Goal: Task Accomplishment & Management: Manage account settings

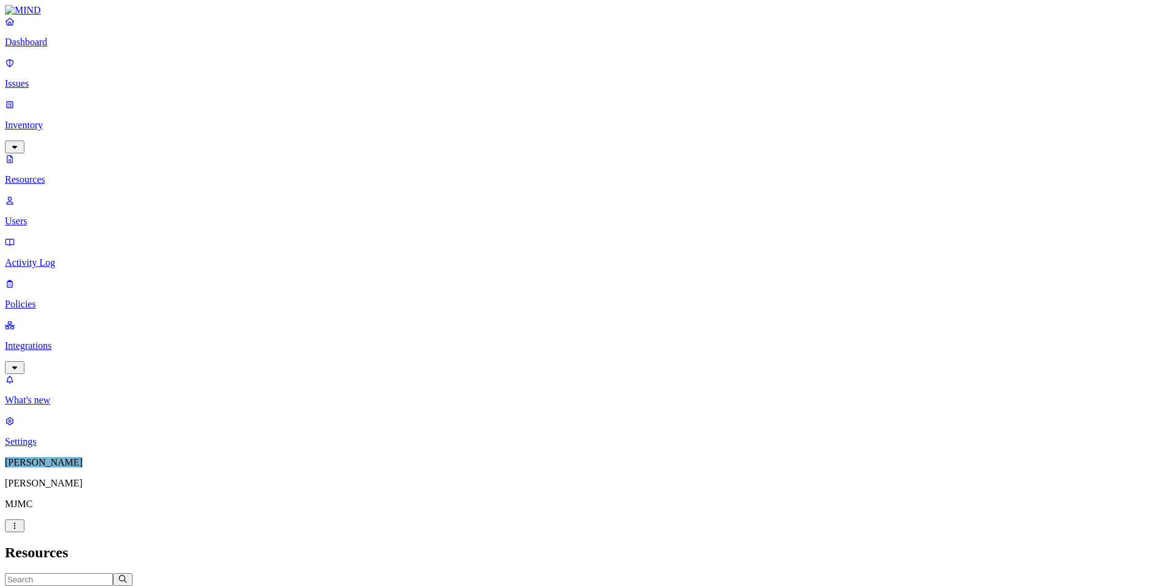
scroll to position [75, 0]
click at [43, 48] on p "Dashboard" at bounding box center [586, 42] width 1163 height 11
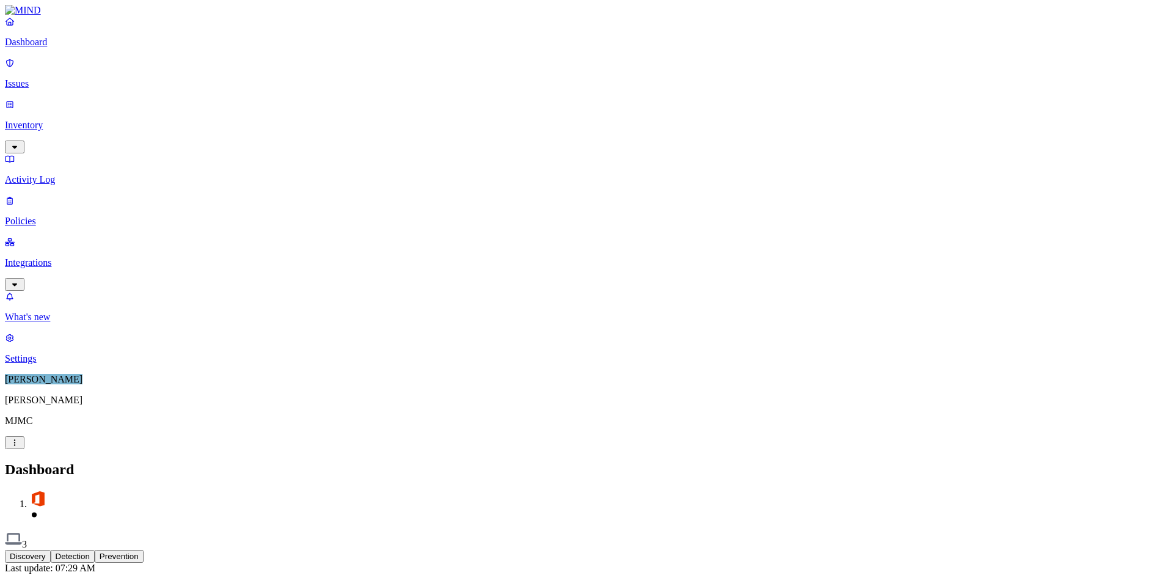
click at [49, 257] on p "Integrations" at bounding box center [586, 262] width 1163 height 11
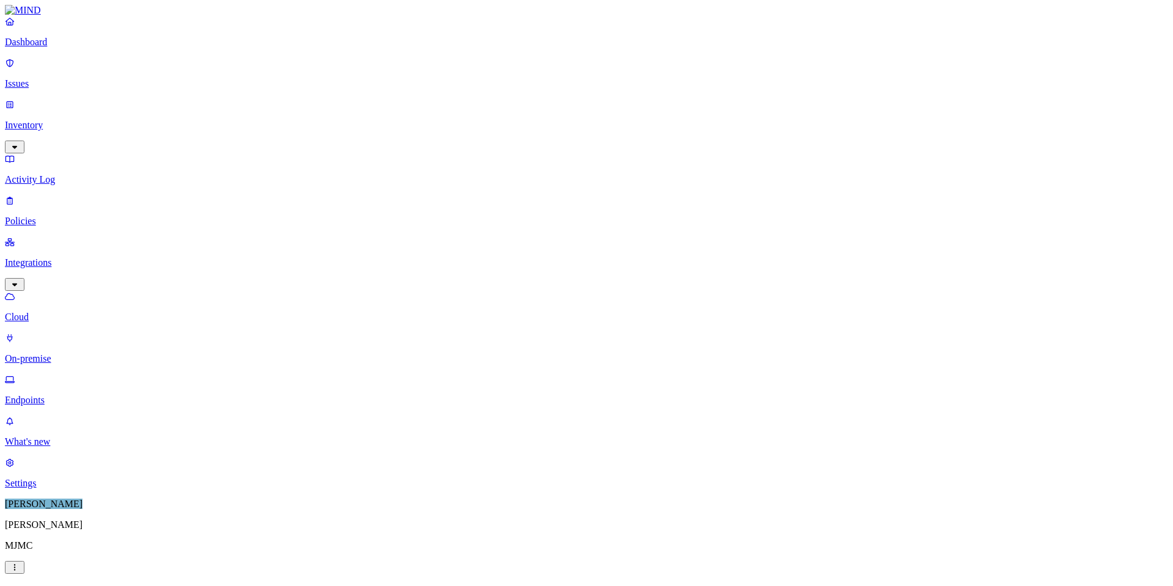
click at [52, 395] on p "Endpoints" at bounding box center [586, 400] width 1163 height 11
click at [69, 353] on p "On-premise" at bounding box center [586, 358] width 1163 height 11
click at [47, 312] on p "Cloud" at bounding box center [586, 317] width 1163 height 11
click at [45, 216] on p "Policies" at bounding box center [586, 221] width 1163 height 11
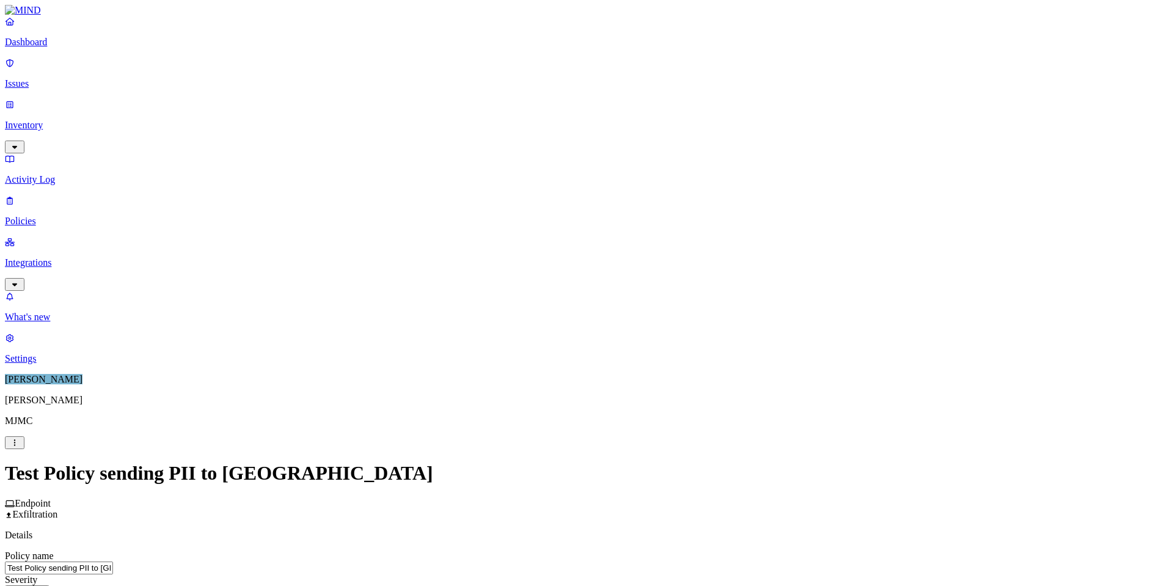
scroll to position [367, 0]
click at [629, 114] on label "OR" at bounding box center [622, 108] width 13 height 10
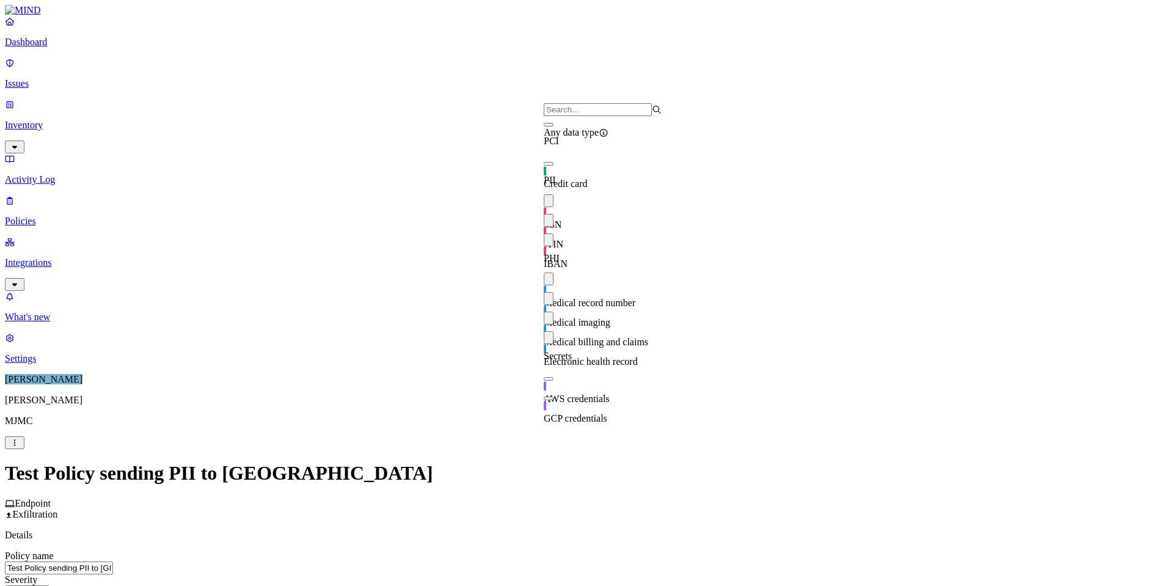
click at [553, 126] on button "button" at bounding box center [549, 125] width 10 height 4
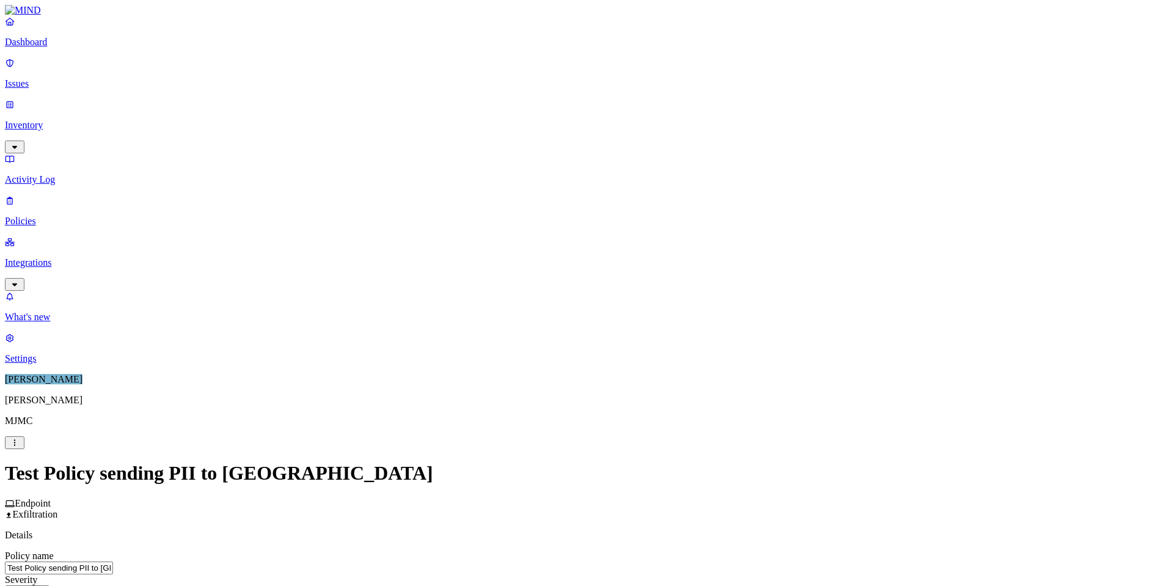
scroll to position [615, 0]
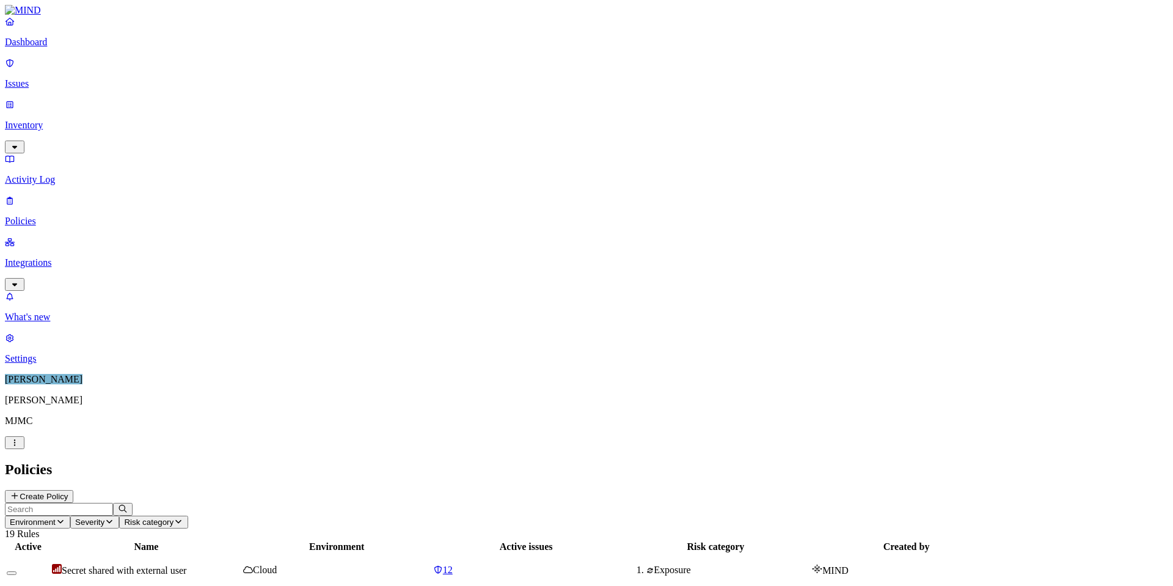
click at [32, 78] on p "Issues" at bounding box center [586, 83] width 1163 height 11
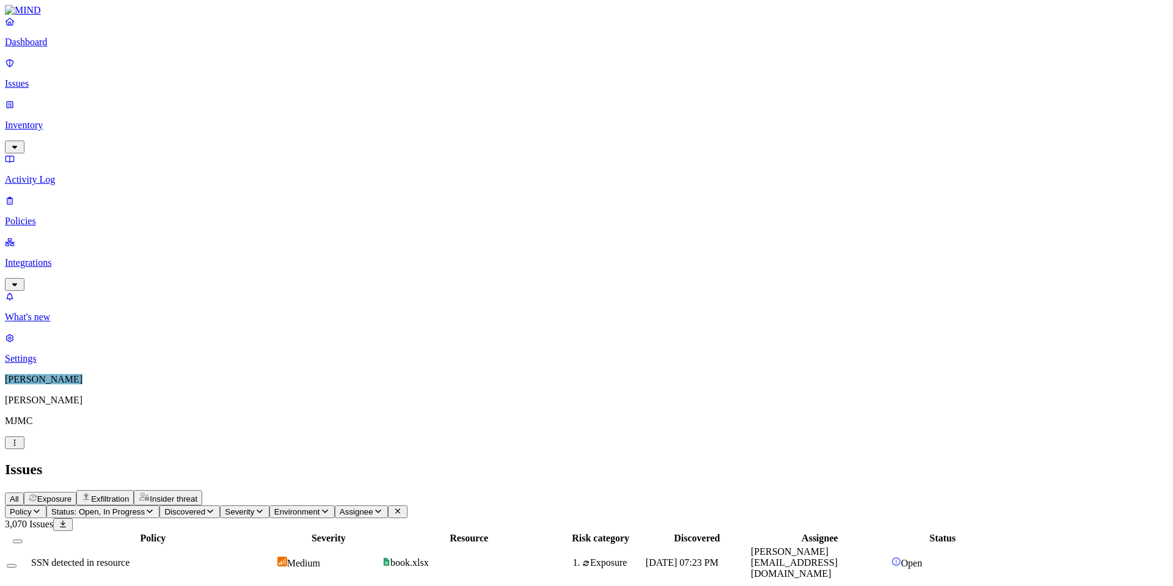
click at [62, 257] on p "Integrations" at bounding box center [586, 262] width 1163 height 11
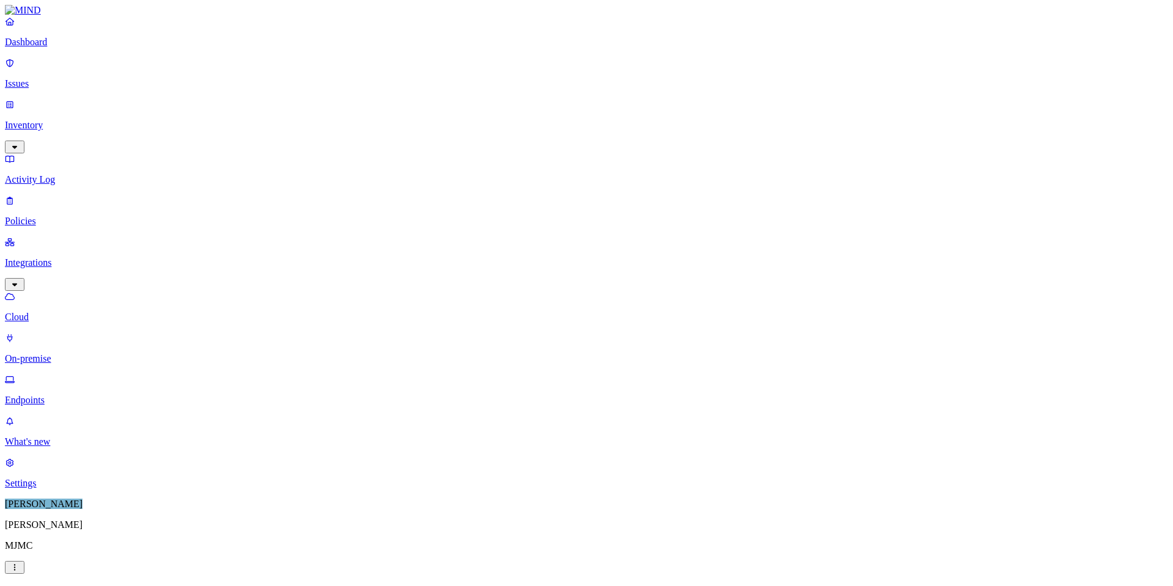
click at [51, 395] on p "Endpoints" at bounding box center [586, 400] width 1163 height 11
click at [32, 78] on p "Issues" at bounding box center [586, 83] width 1163 height 11
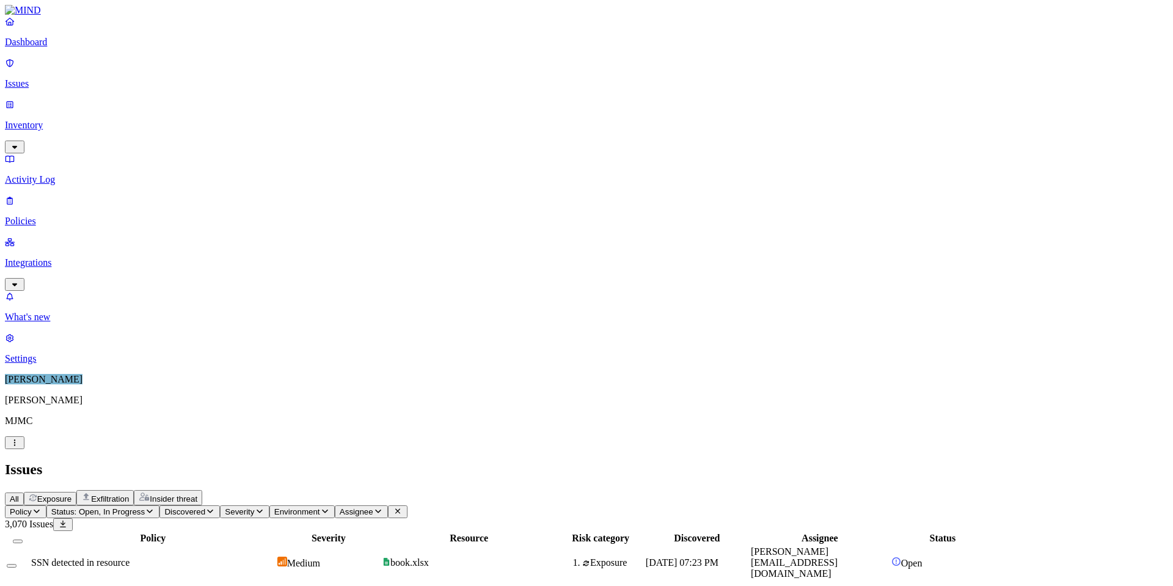
click at [75, 257] on p "Integrations" at bounding box center [586, 262] width 1163 height 11
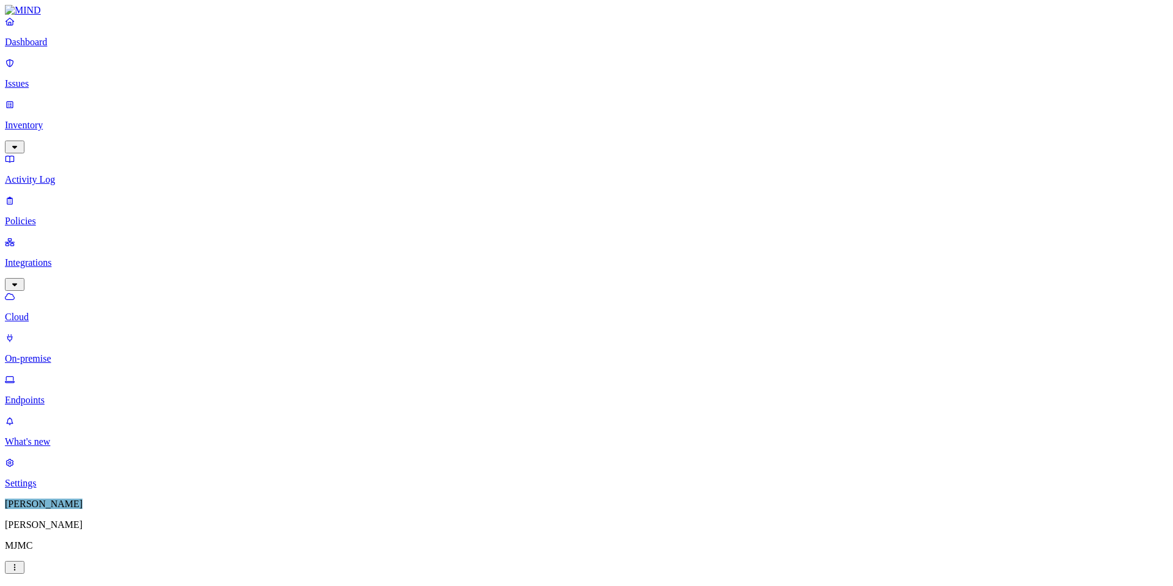
click at [57, 395] on p "Endpoints" at bounding box center [586, 400] width 1163 height 11
click at [36, 174] on p "Activity Log" at bounding box center [586, 179] width 1163 height 11
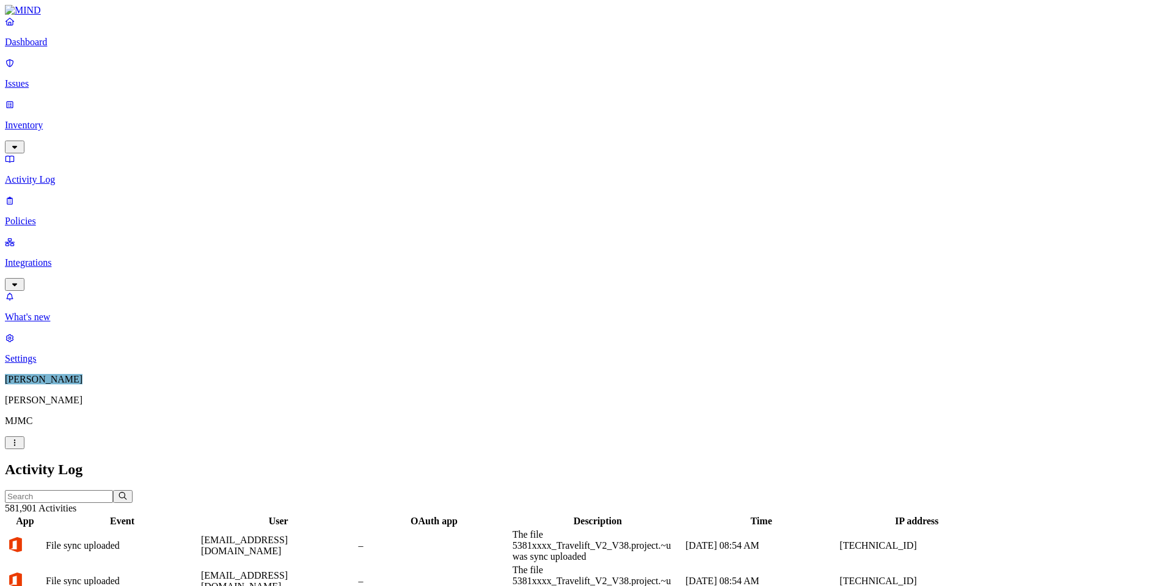
click at [45, 78] on p "Issues" at bounding box center [586, 83] width 1163 height 11
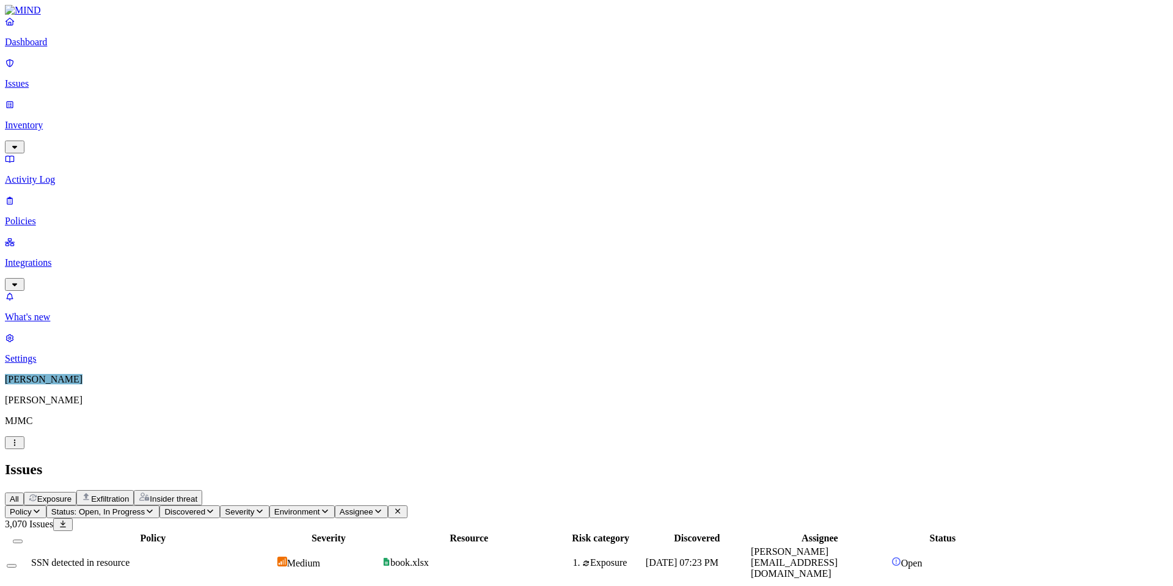
click at [42, 507] on icon "button" at bounding box center [37, 511] width 10 height 8
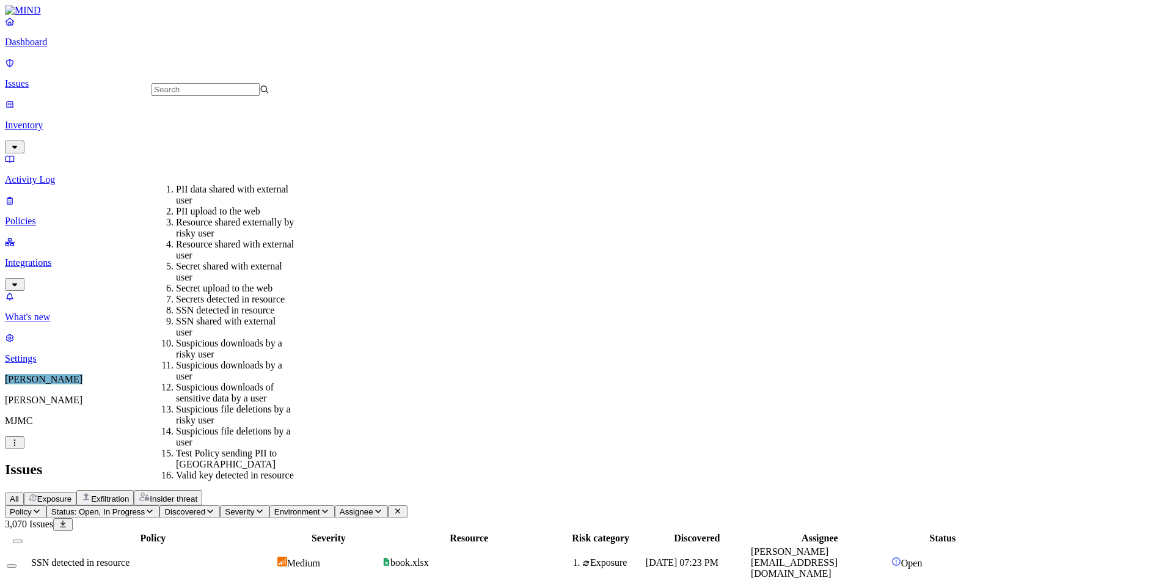
scroll to position [233, 0]
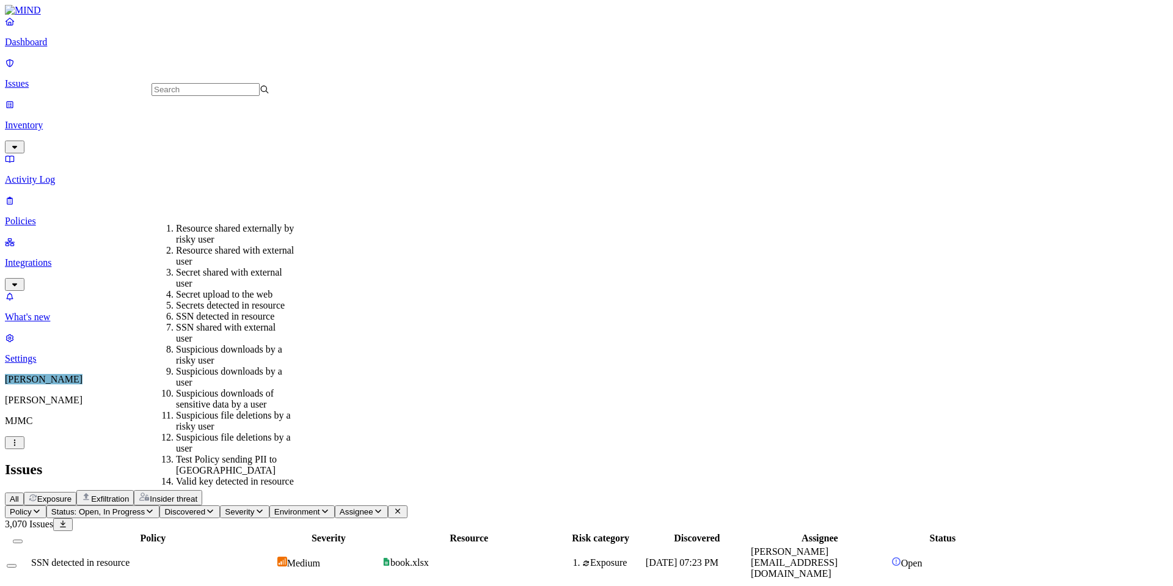
click at [222, 454] on div "Test Policy sending PII to GenAI" at bounding box center [235, 465] width 118 height 22
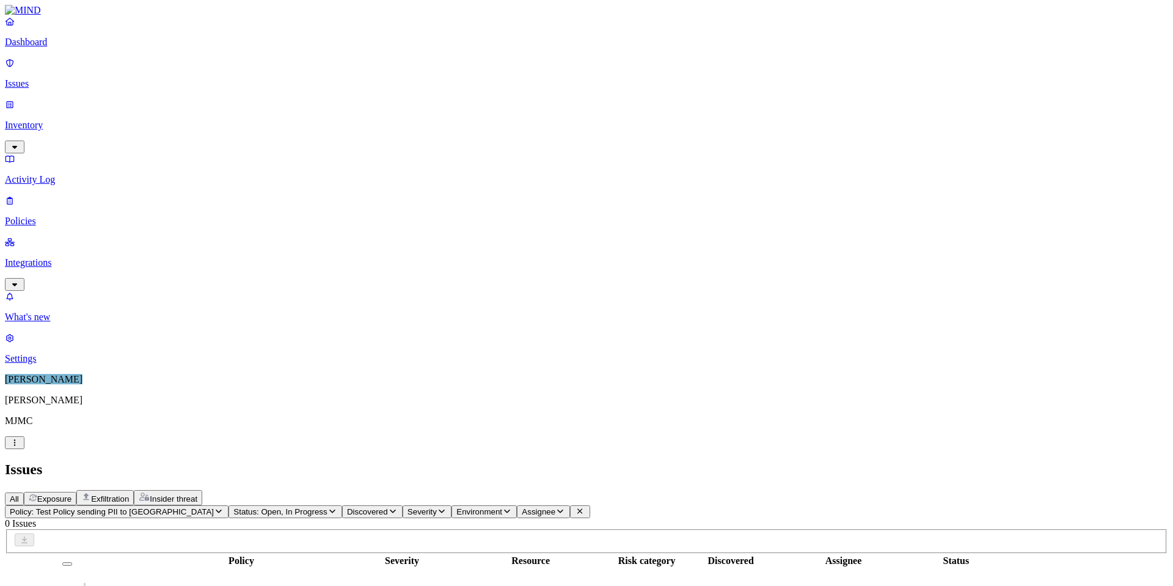
click at [327, 507] on span "Status: Open, In Progress" at bounding box center [279, 511] width 93 height 9
click at [324, 183] on button "button" at bounding box center [329, 185] width 10 height 4
click at [720, 461] on div "Issues" at bounding box center [586, 469] width 1163 height 16
click at [42, 216] on p "Policies" at bounding box center [586, 221] width 1163 height 11
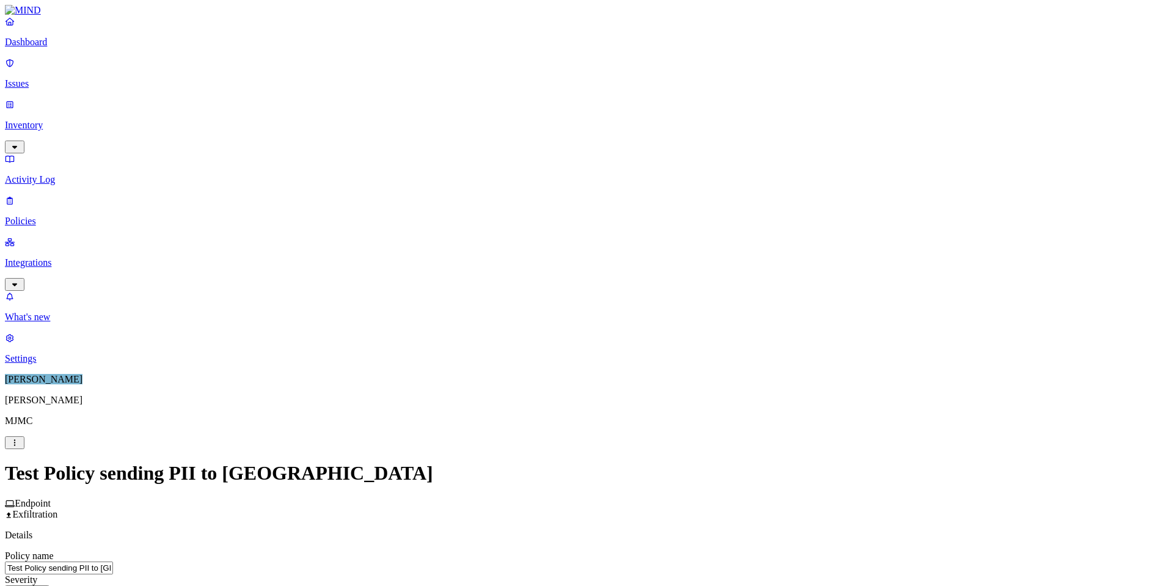
scroll to position [367, 0]
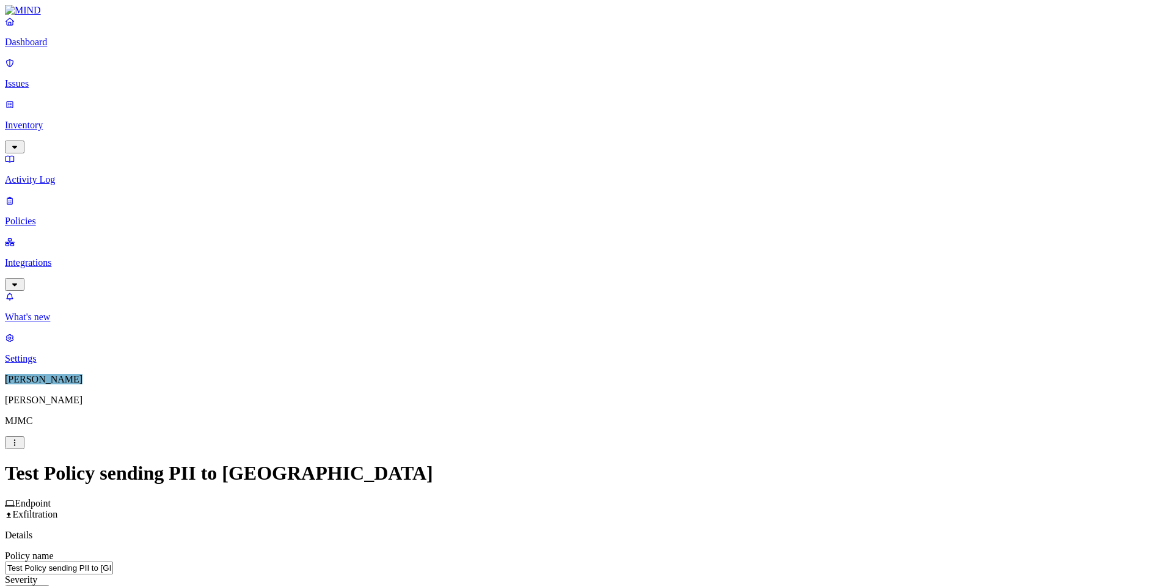
scroll to position [615, 0]
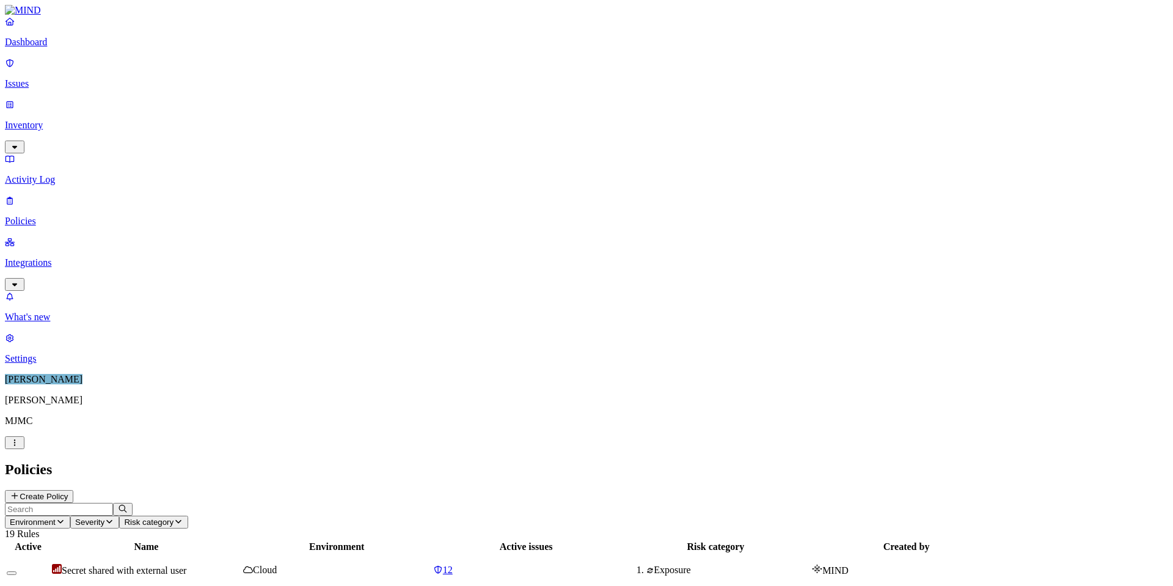
click at [42, 84] on link "Issues" at bounding box center [586, 73] width 1163 height 32
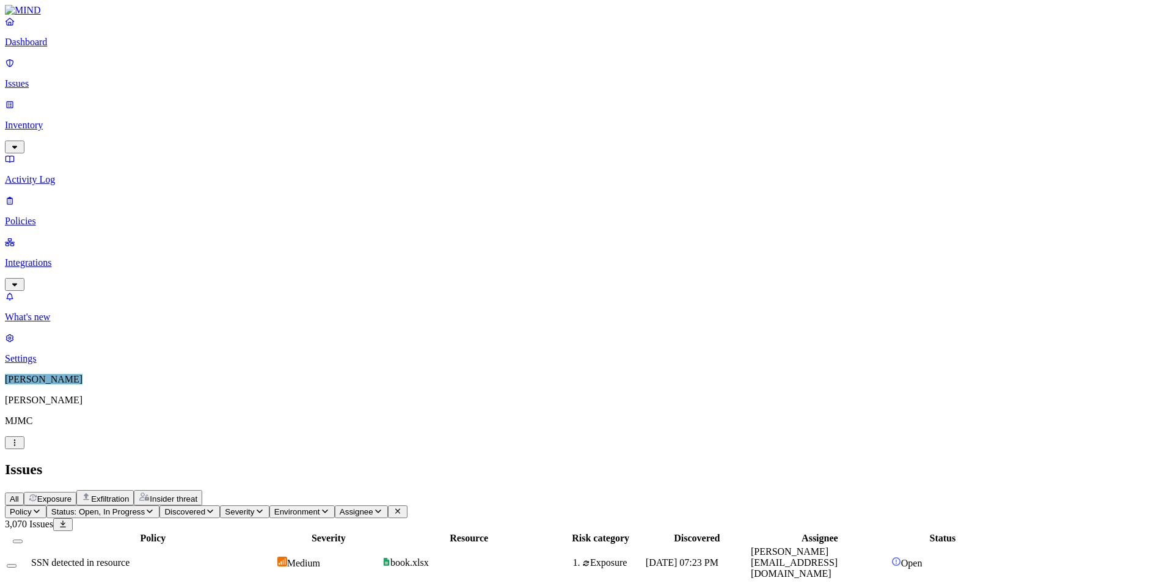
click at [32, 507] on span "Policy" at bounding box center [21, 511] width 22 height 9
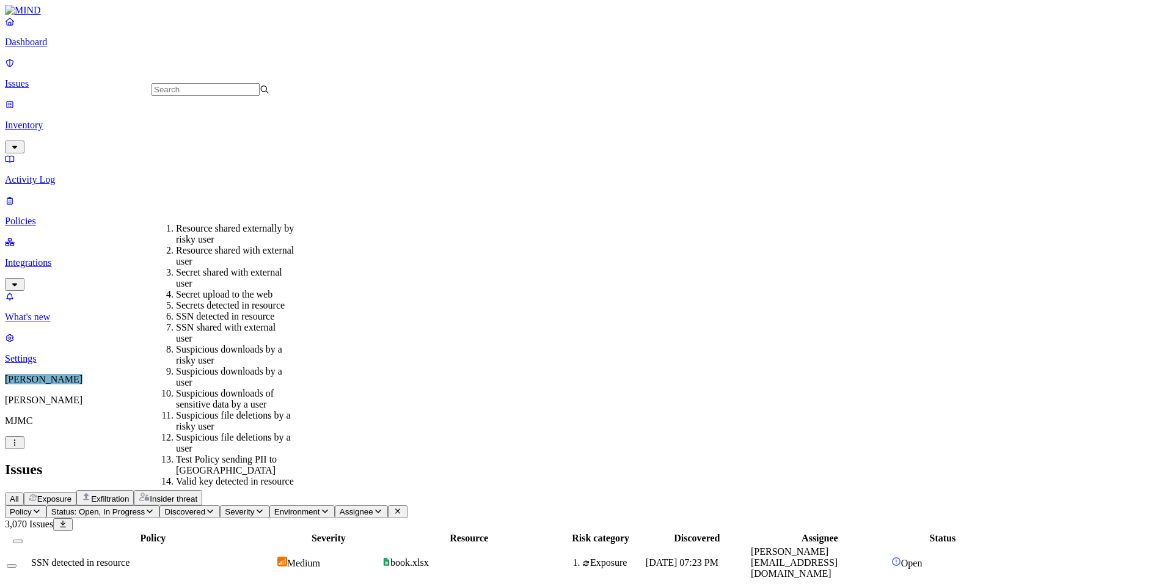
scroll to position [233, 0]
click at [224, 454] on div "Test Policy sending PII to GenAI" at bounding box center [235, 465] width 118 height 22
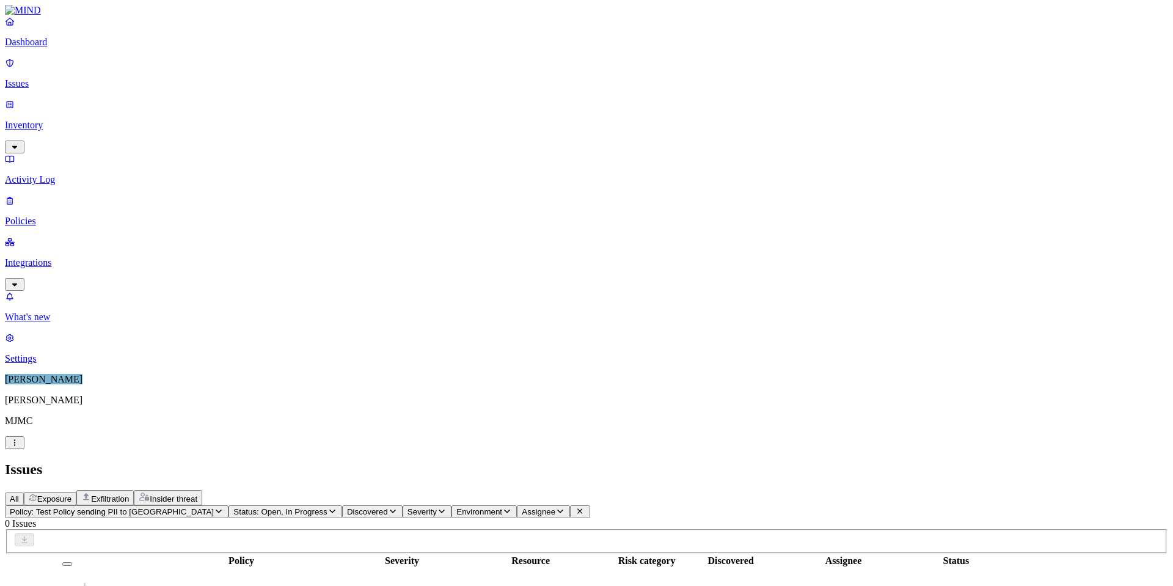
click at [214, 507] on span "Policy: Test Policy sending PII to GenAI" at bounding box center [112, 511] width 204 height 9
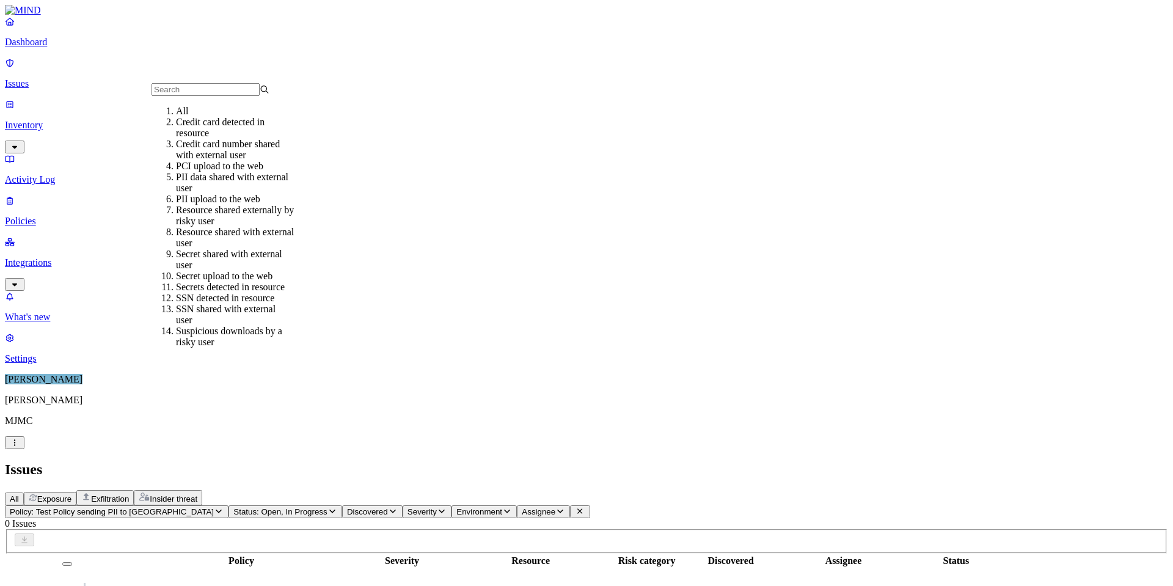
click at [178, 117] on div "All" at bounding box center [235, 111] width 118 height 11
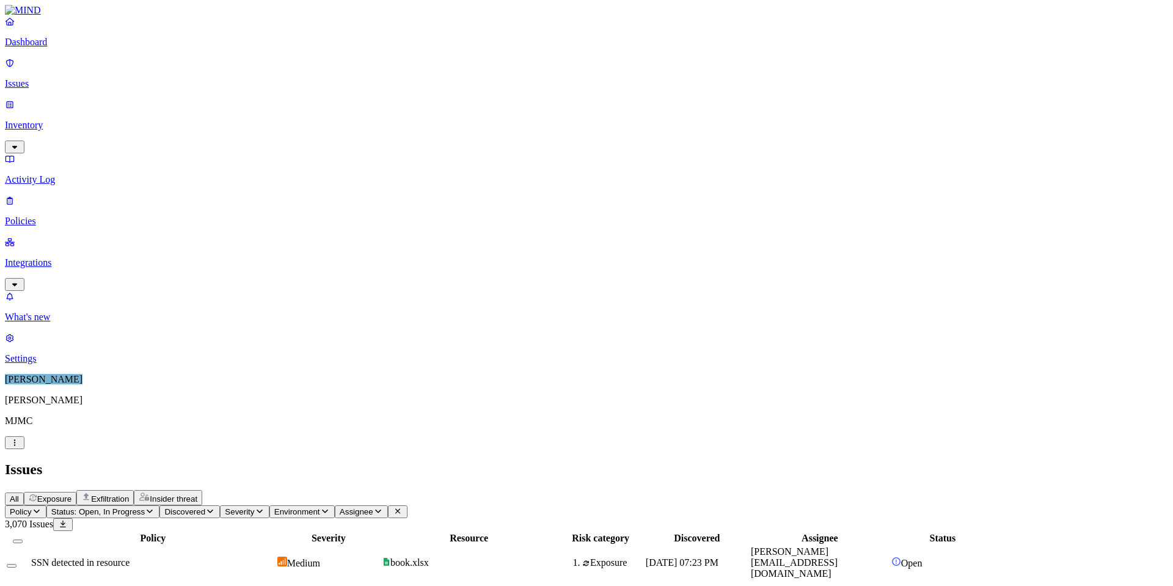
click at [54, 120] on p "Inventory" at bounding box center [586, 125] width 1163 height 11
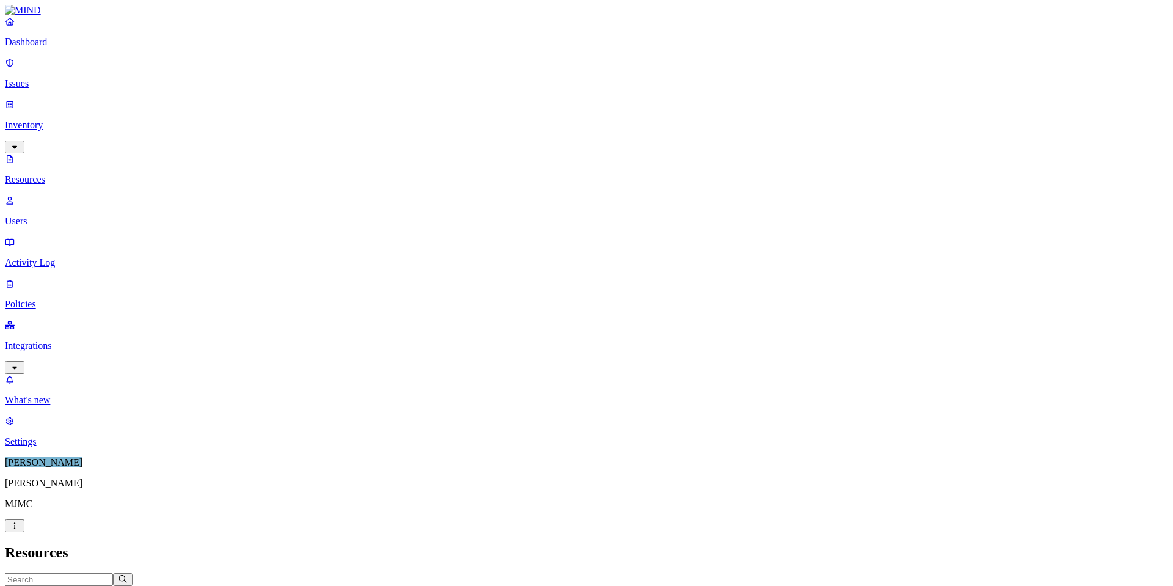
click at [57, 340] on p "Integrations" at bounding box center [586, 345] width 1163 height 11
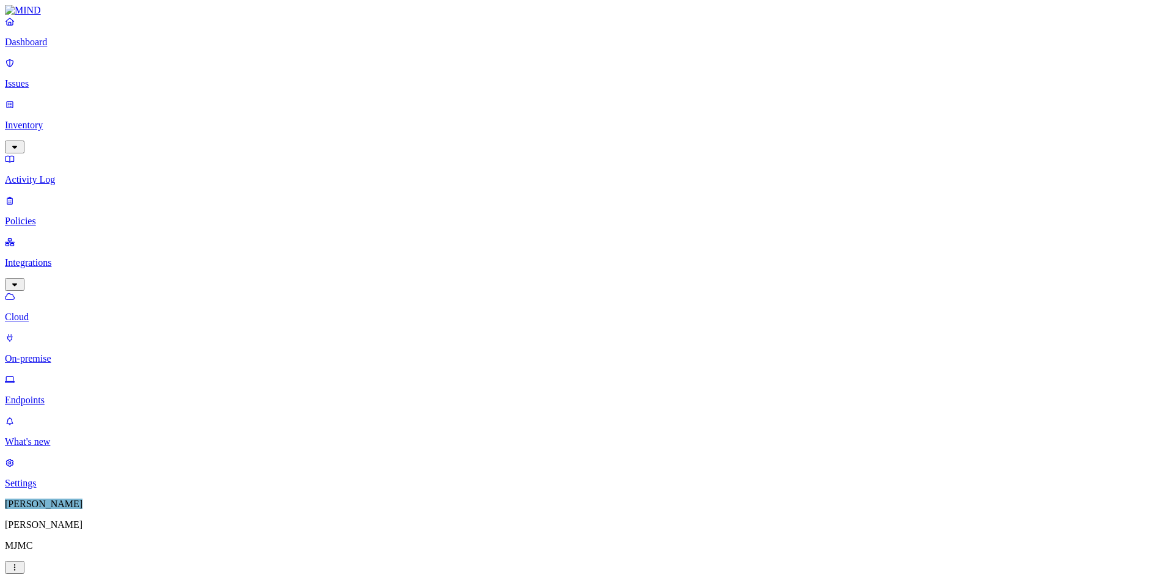
click at [54, 395] on p "Endpoints" at bounding box center [586, 400] width 1163 height 11
